Goal: Find specific page/section: Find specific page/section

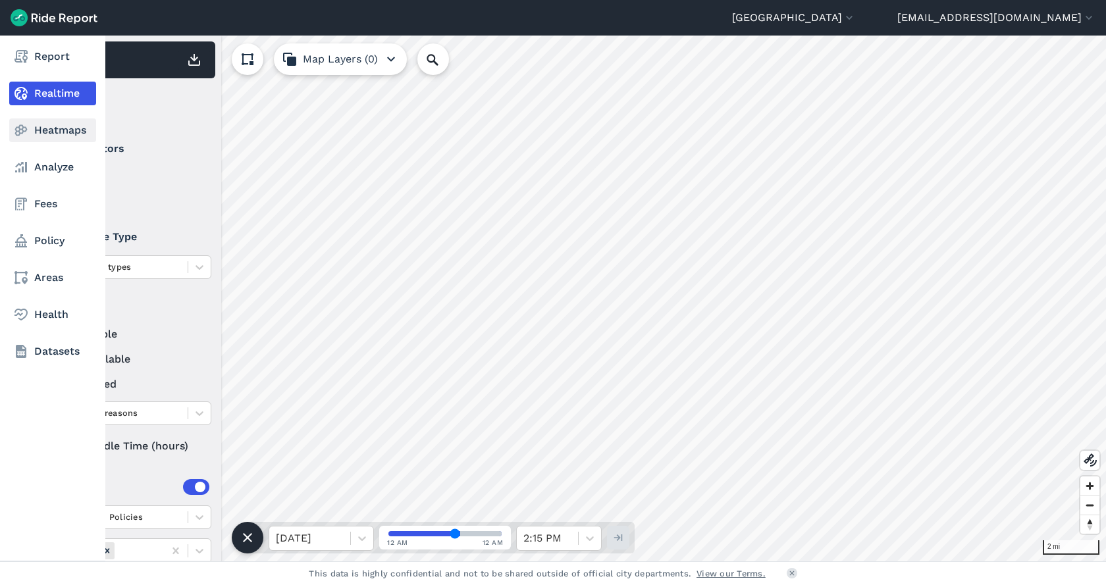
click at [60, 137] on link "Heatmaps" at bounding box center [52, 131] width 87 height 24
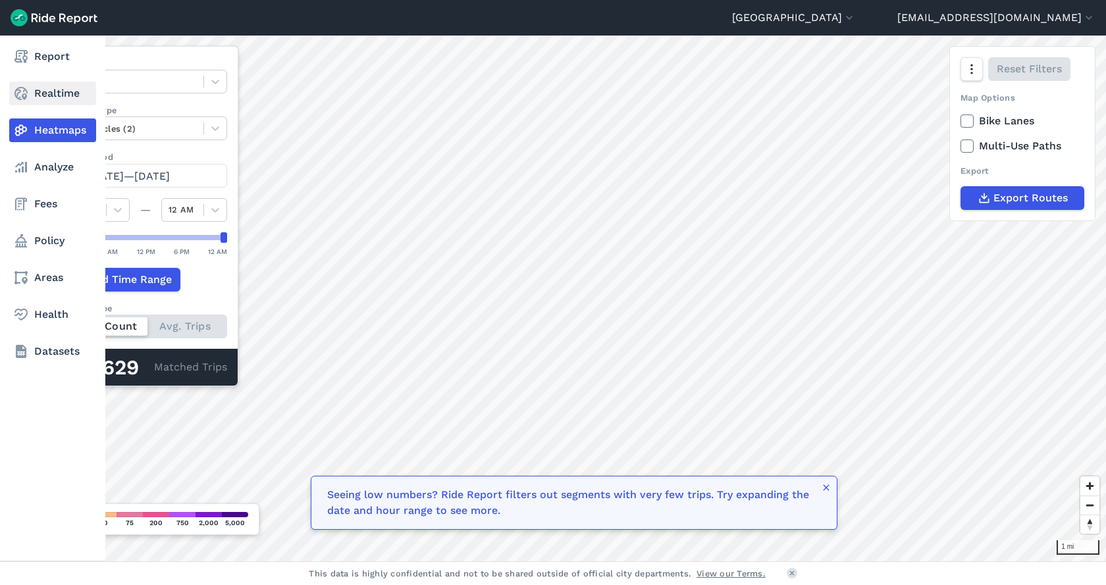
click at [57, 90] on link "Realtime" at bounding box center [52, 94] width 87 height 24
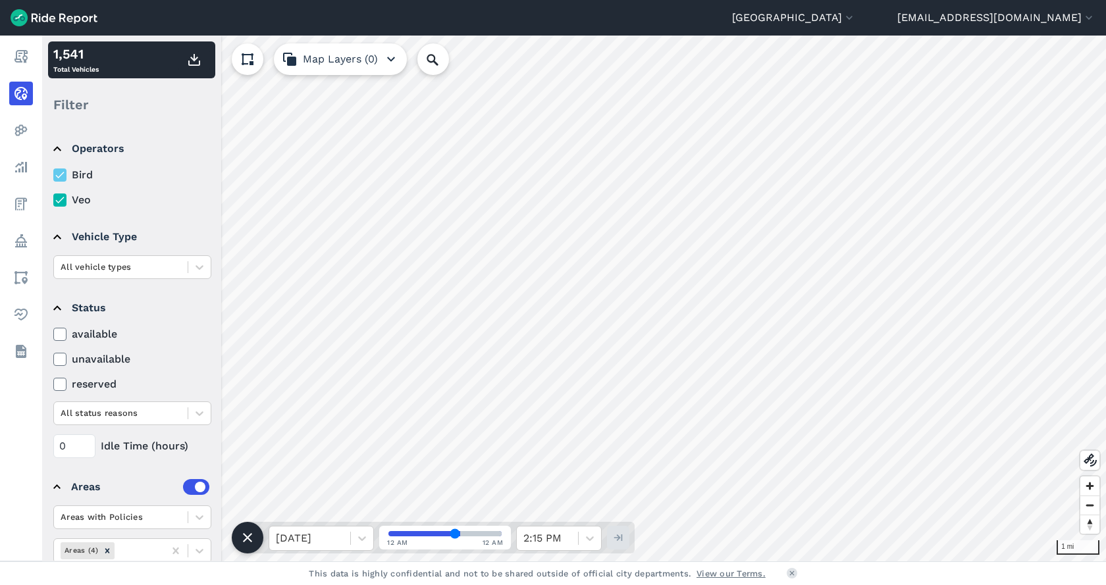
click at [61, 200] on use at bounding box center [59, 200] width 9 height 7
click at [53, 200] on input "Veo" at bounding box center [53, 196] width 0 height 9
click at [63, 200] on icon at bounding box center [60, 200] width 12 height 13
click at [53, 200] on input "Veo" at bounding box center [53, 196] width 0 height 9
click at [64, 200] on icon at bounding box center [60, 200] width 12 height 13
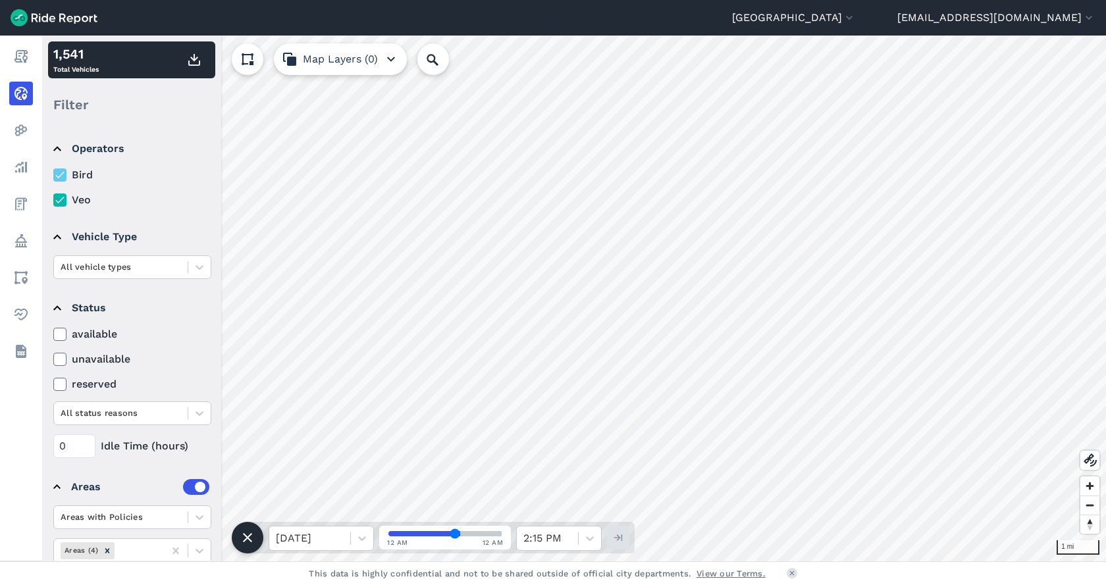
click at [53, 200] on input "Veo" at bounding box center [53, 196] width 0 height 9
click at [198, 269] on icon at bounding box center [200, 267] width 8 height 5
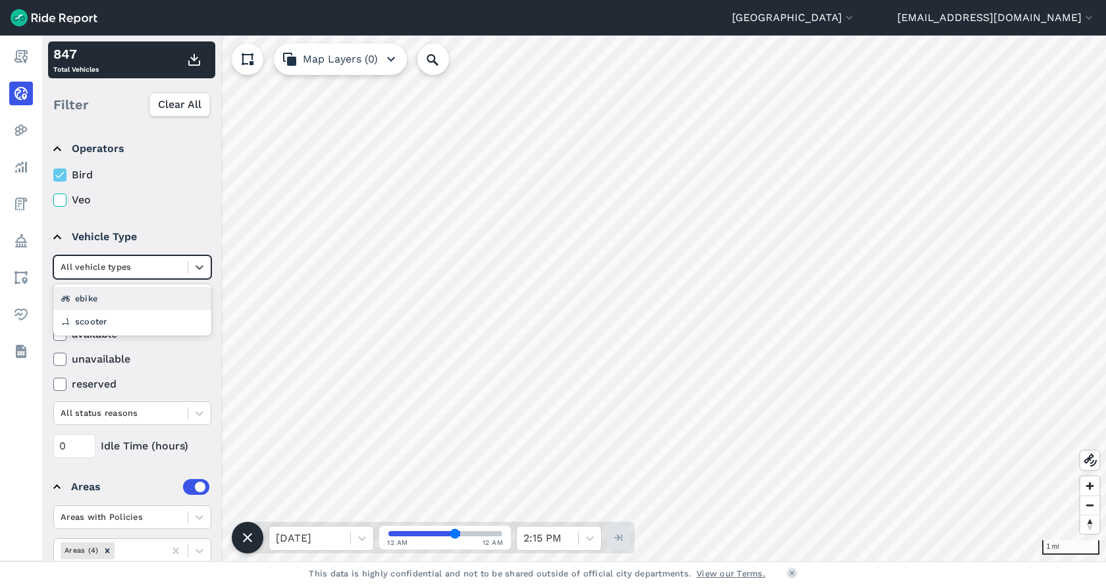
click at [101, 300] on div "ebike" at bounding box center [132, 298] width 158 height 23
click at [201, 269] on icon at bounding box center [199, 267] width 13 height 13
click at [120, 320] on div "scooter" at bounding box center [132, 321] width 158 height 23
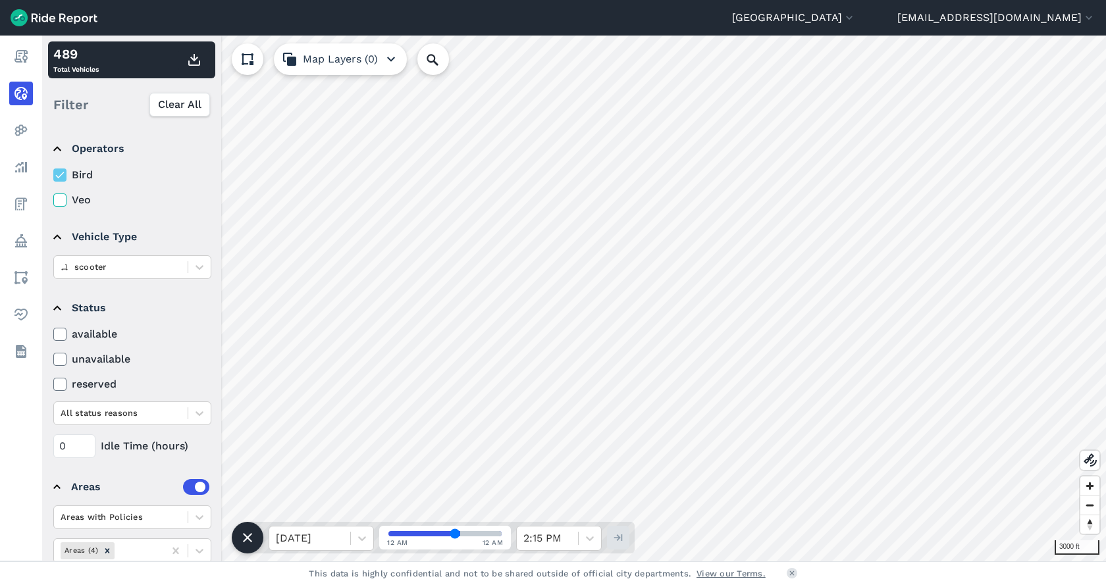
click at [790, 24] on div "Cleveland [GEOGRAPHIC_DATA] [GEOGRAPHIC_DATA] [EMAIL_ADDRESS][DOMAIN_NAME] Sett…" at bounding box center [553, 292] width 1106 height 585
click at [138, 265] on div at bounding box center [121, 266] width 120 height 15
click at [99, 316] on div "ebike" at bounding box center [132, 321] width 158 height 23
click at [196, 277] on div at bounding box center [199, 267] width 22 height 22
click at [103, 322] on div "scooter" at bounding box center [132, 321] width 158 height 23
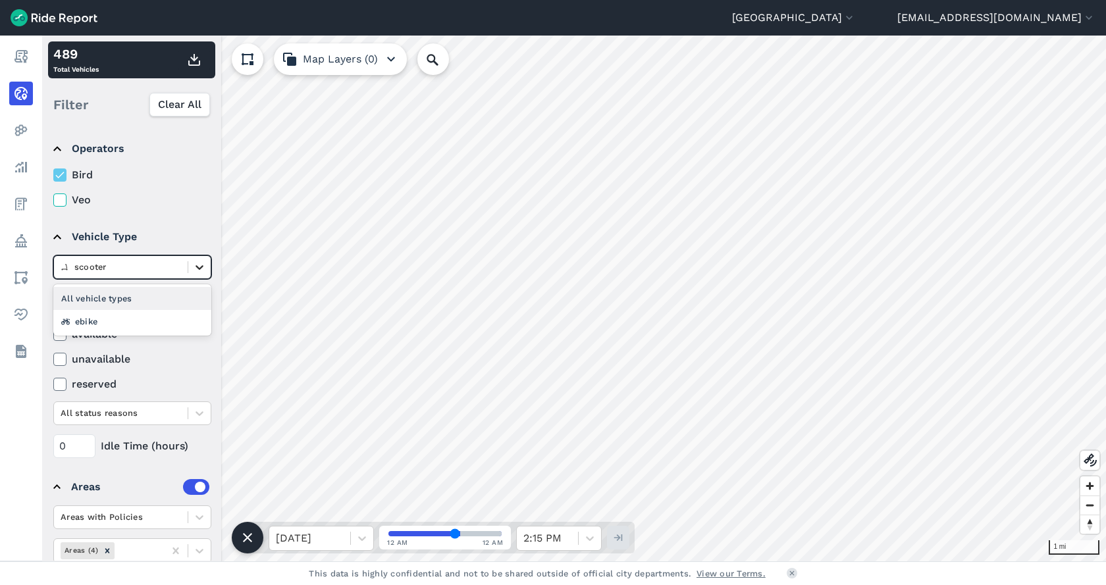
click at [192, 267] on div at bounding box center [199, 267] width 22 height 22
click at [117, 317] on div "ebike" at bounding box center [132, 321] width 158 height 23
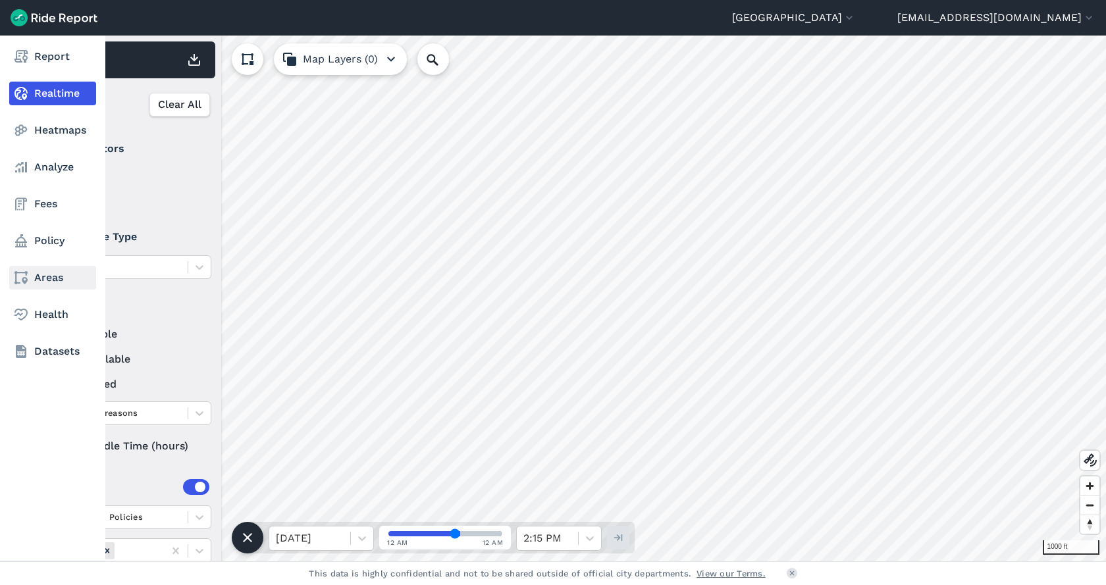
click at [55, 273] on link "Areas" at bounding box center [52, 278] width 87 height 24
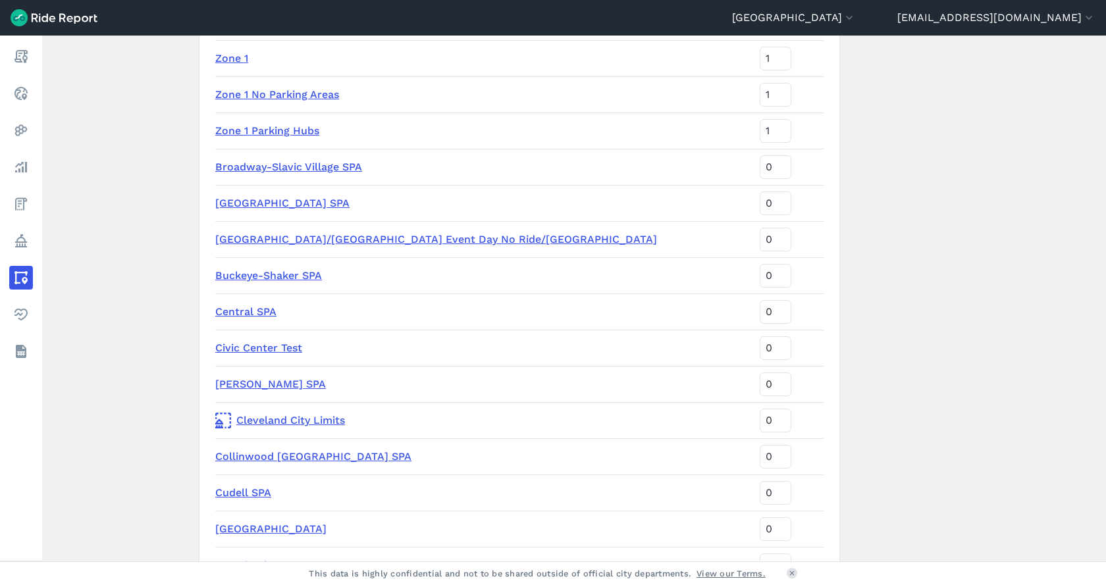
scroll to position [395, 0]
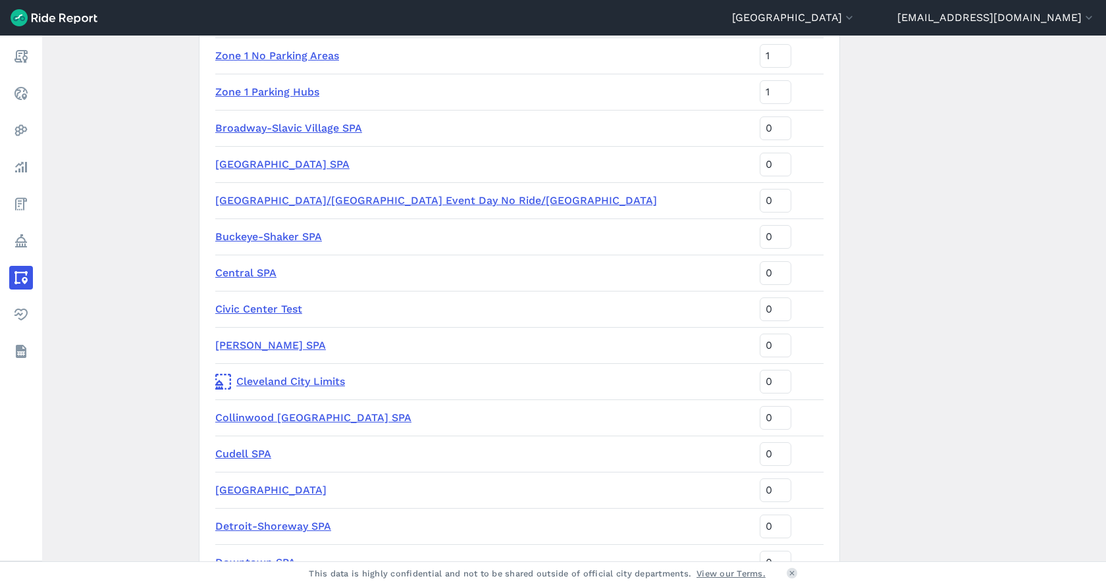
click at [270, 201] on link "[GEOGRAPHIC_DATA]/[GEOGRAPHIC_DATA] Event Day No Ride/[GEOGRAPHIC_DATA]" at bounding box center [436, 200] width 442 height 13
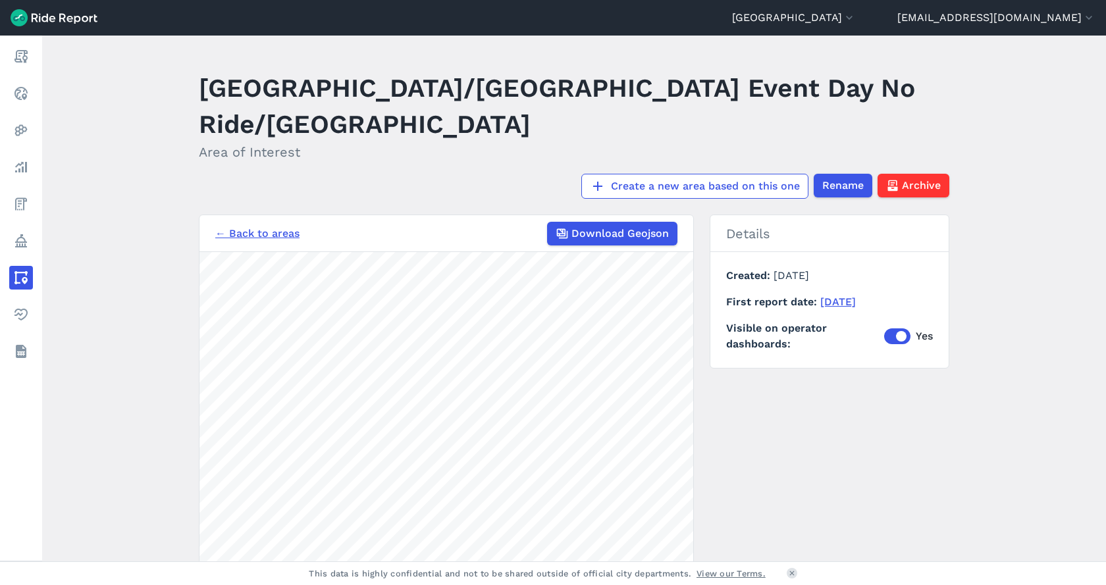
scroll to position [196, 0]
